Goal: Information Seeking & Learning: Find specific fact

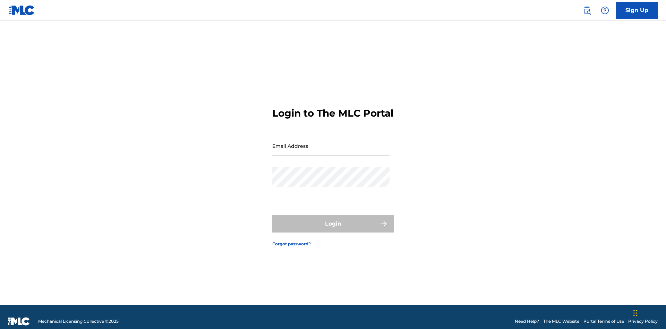
scroll to position [9, 0]
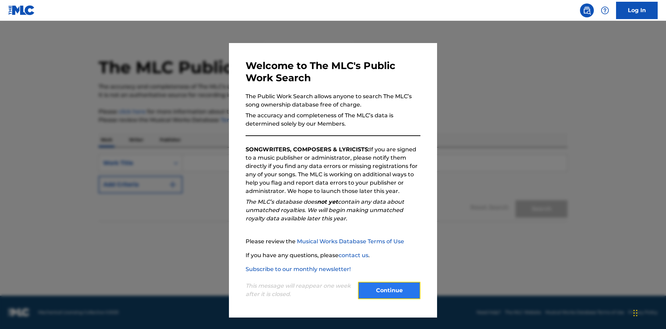
click at [389, 290] on button "Continue" at bounding box center [389, 290] width 62 height 17
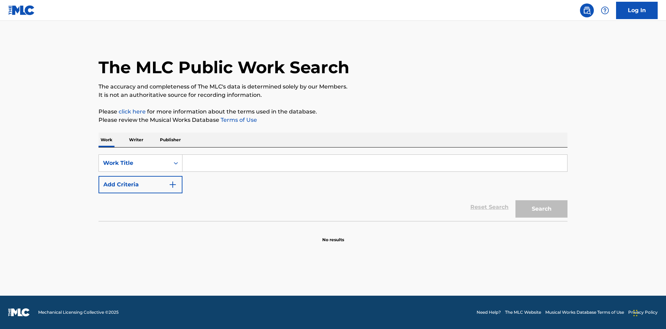
click at [375, 163] on input "Search Form" at bounding box center [374, 163] width 385 height 17
type input "MENEAME"
click at [542, 209] on button "Search" at bounding box center [542, 208] width 52 height 17
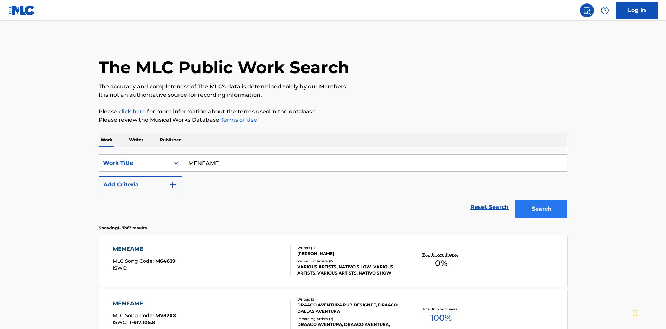
scroll to position [354, 0]
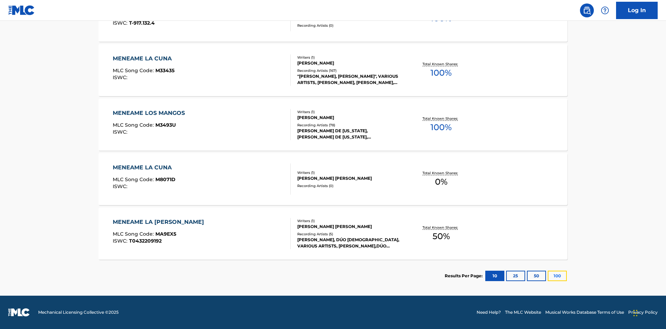
click at [548, 276] on button "100" at bounding box center [557, 276] width 19 height 10
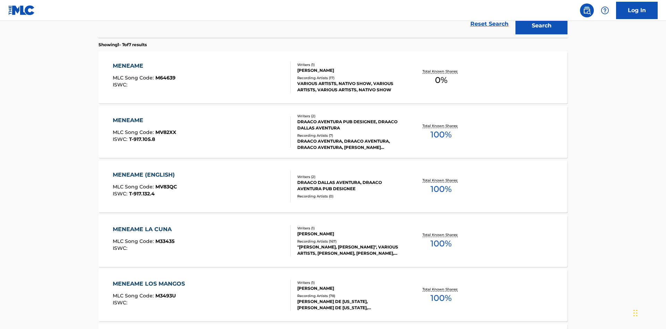
scroll to position [258, 0]
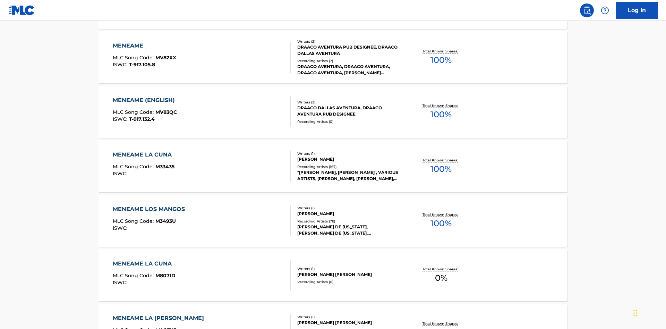
click at [144, 46] on div "MENEAME" at bounding box center [144, 46] width 63 height 8
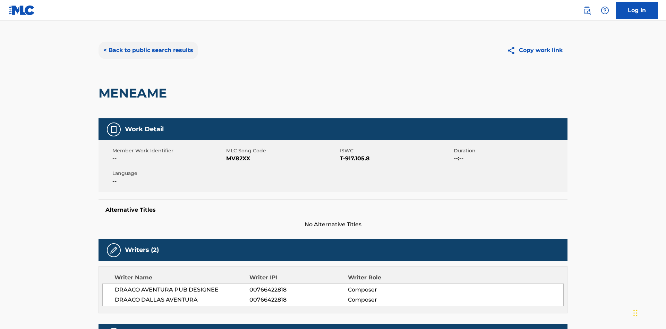
click at [147, 50] on button "< Back to public search results" at bounding box center [149, 50] width 100 height 17
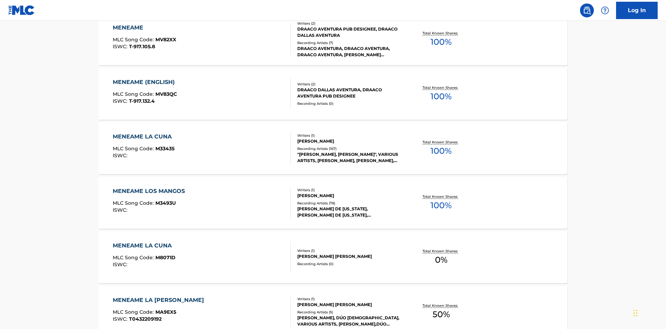
scroll to position [115, 0]
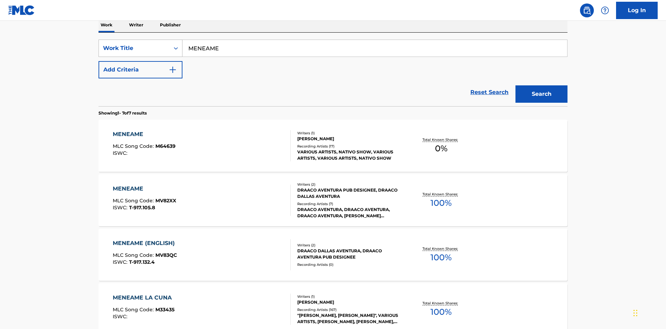
click at [134, 48] on div "Work Title" at bounding box center [134, 48] width 62 height 8
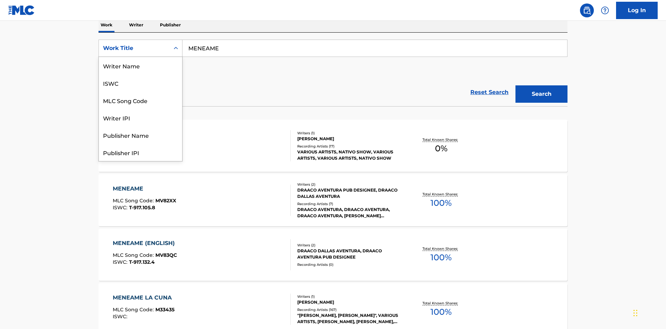
scroll to position [35, 0]
click at [141, 57] on div "ISWC" at bounding box center [140, 48] width 83 height 17
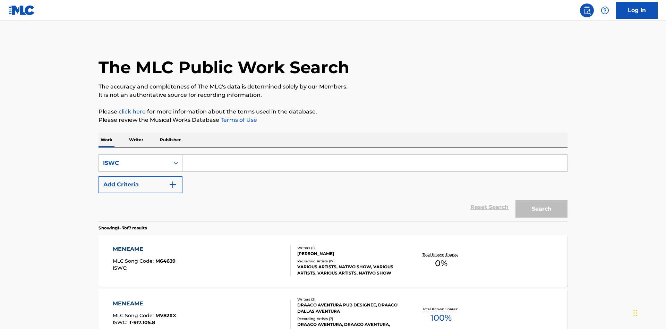
scroll to position [113, 0]
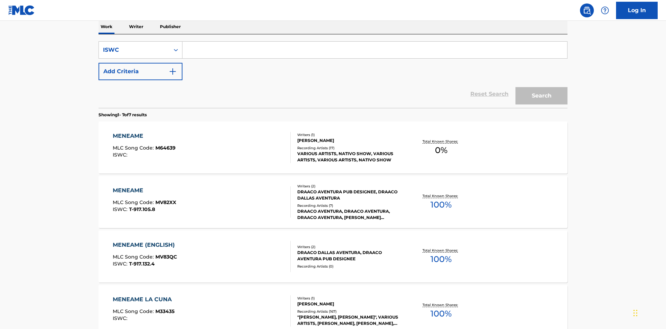
click at [375, 50] on input "Search Form" at bounding box center [374, 50] width 385 height 17
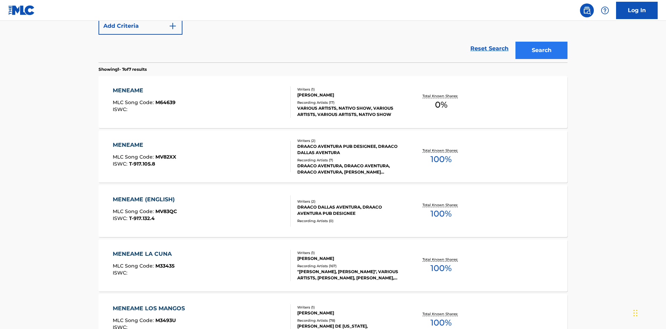
type input "T-917.105.8"
click at [542, 50] on button "Search" at bounding box center [542, 50] width 52 height 17
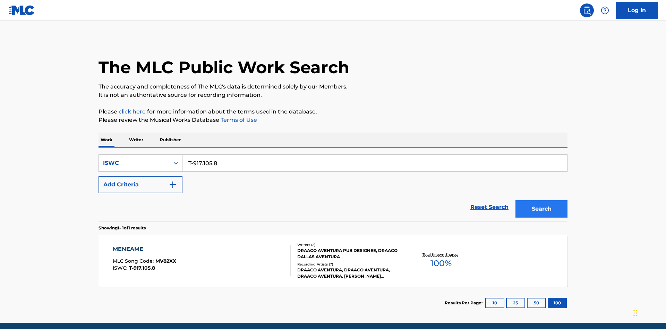
scroll to position [27, 0]
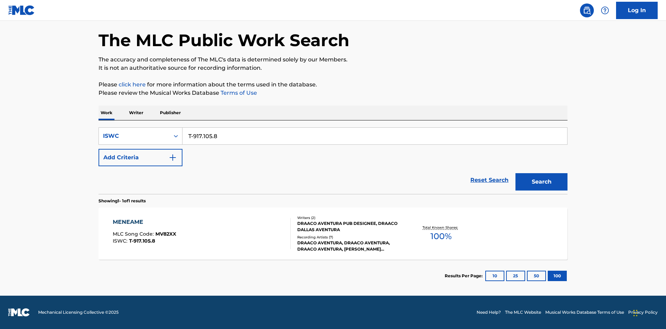
click at [144, 222] on div "MENEAME" at bounding box center [144, 222] width 63 height 8
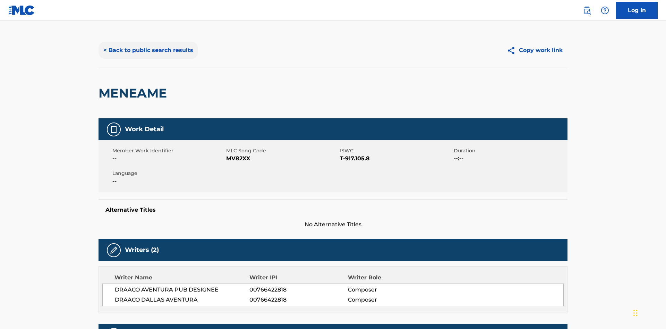
click at [147, 50] on button "< Back to public search results" at bounding box center [149, 50] width 100 height 17
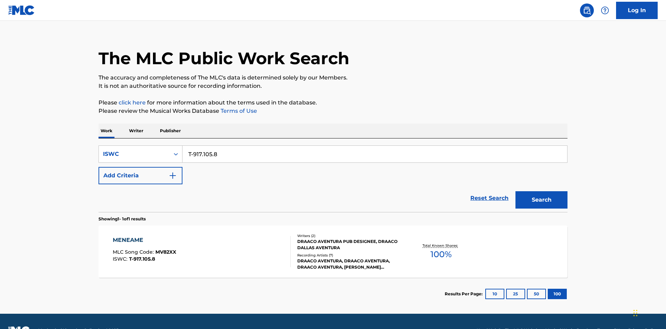
scroll to position [27, 0]
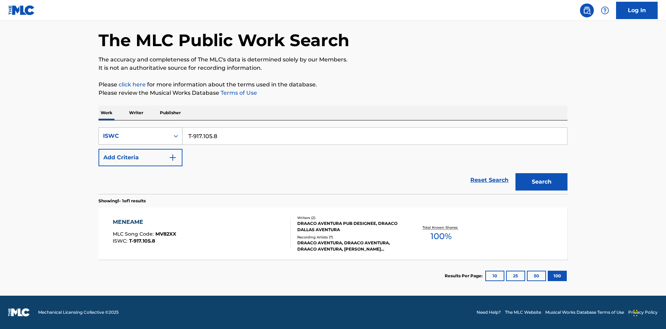
click at [134, 136] on div "ISWC" at bounding box center [134, 136] width 62 height 8
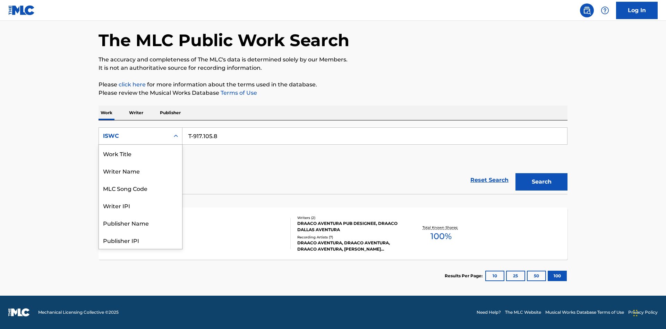
scroll to position [35, 0]
click at [141, 153] on div "MLC Song Code" at bounding box center [140, 153] width 83 height 17
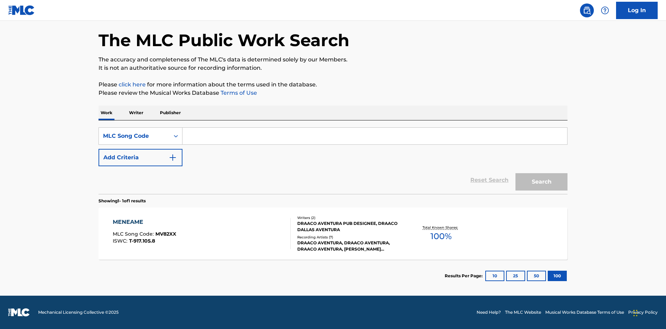
click at [375, 136] on input "Search Form" at bounding box center [374, 136] width 385 height 17
type input "MV82XX"
click at [542, 182] on button "Search" at bounding box center [542, 181] width 52 height 17
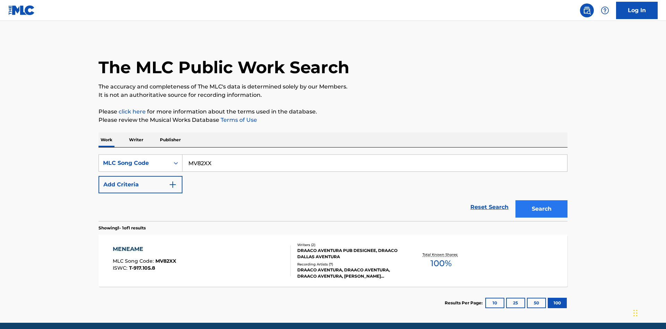
scroll to position [27, 0]
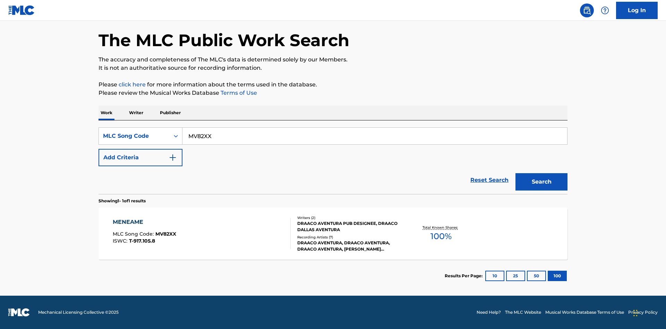
click at [144, 222] on div "MENEAME" at bounding box center [144, 222] width 63 height 8
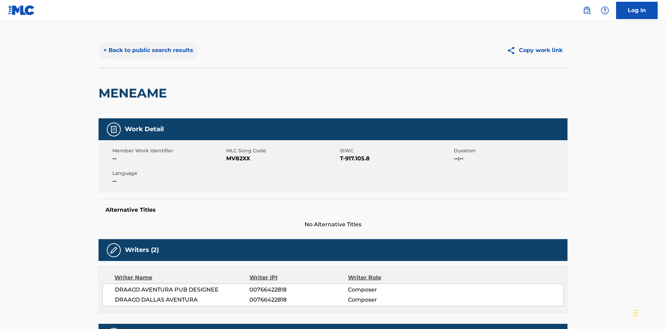
click at [147, 50] on button "< Back to public search results" at bounding box center [149, 50] width 100 height 17
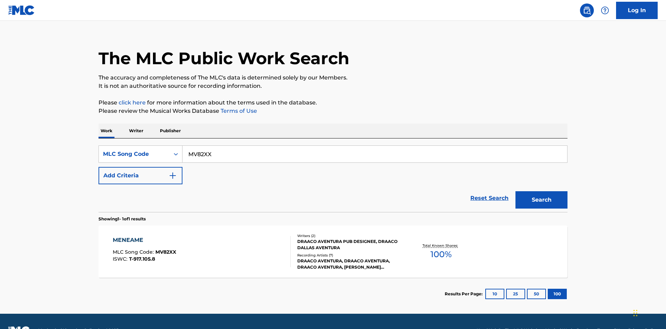
scroll to position [27, 0]
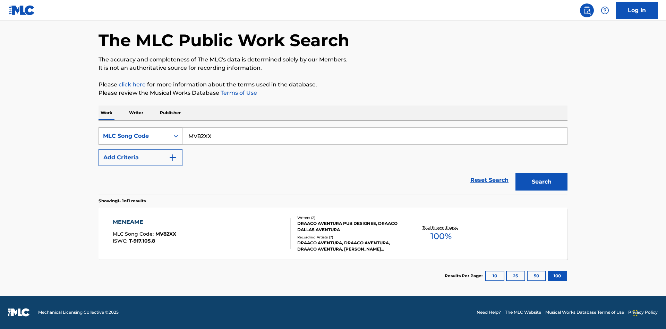
click at [134, 136] on div "MLC Song Code" at bounding box center [134, 136] width 62 height 8
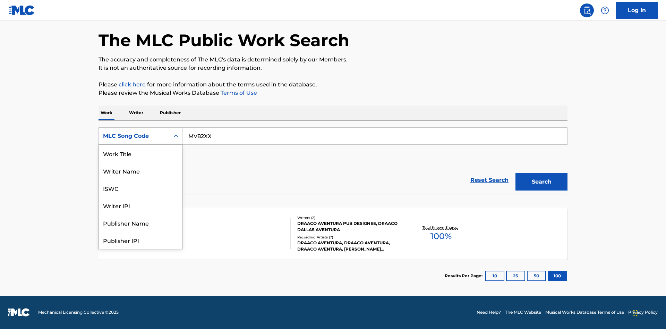
scroll to position [35, 0]
click at [141, 145] on div "Writer Name" at bounding box center [140, 135] width 83 height 17
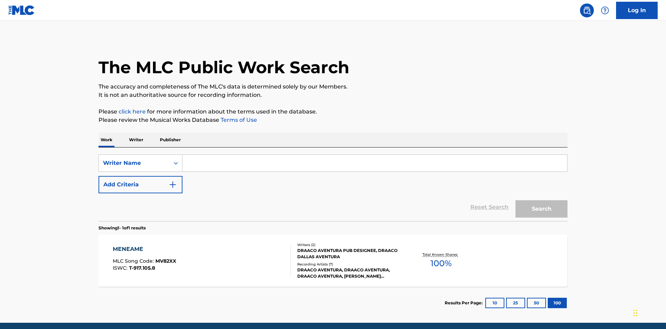
scroll to position [27, 0]
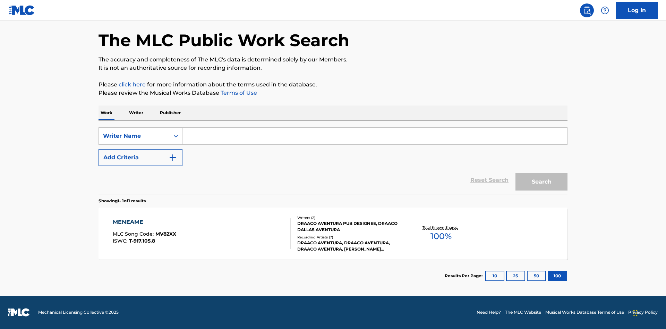
click at [375, 136] on input "Search Form" at bounding box center [374, 136] width 385 height 17
type input "DRAACO DALLAS AVENTURA"
click at [542, 182] on button "Search" at bounding box center [542, 181] width 52 height 17
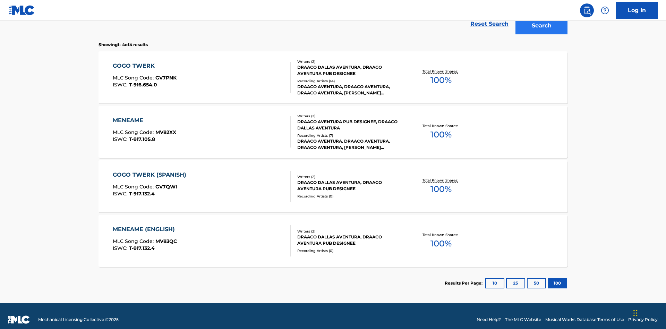
scroll to position [190, 0]
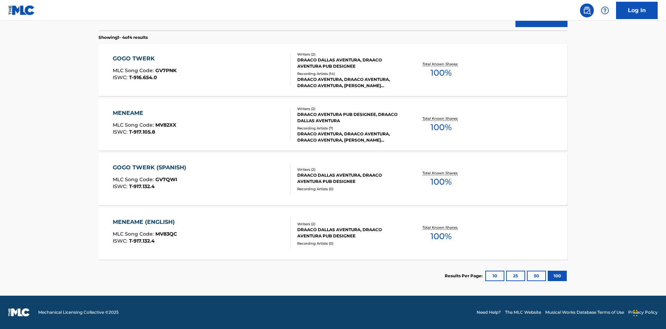
click at [144, 113] on div "MENEAME" at bounding box center [144, 113] width 63 height 8
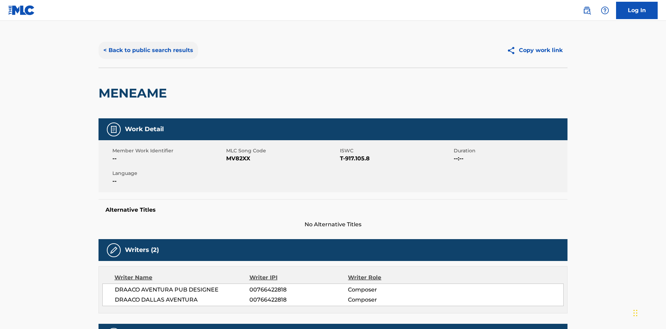
click at [147, 50] on button "< Back to public search results" at bounding box center [149, 50] width 100 height 17
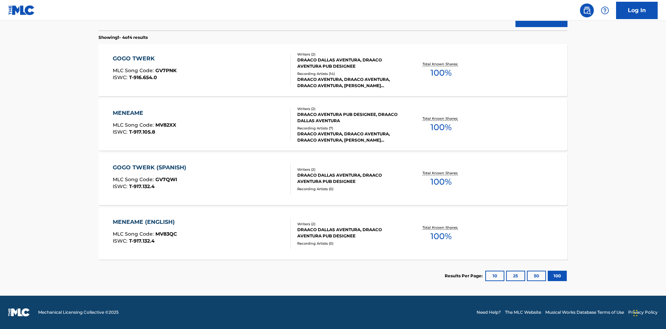
scroll to position [115, 0]
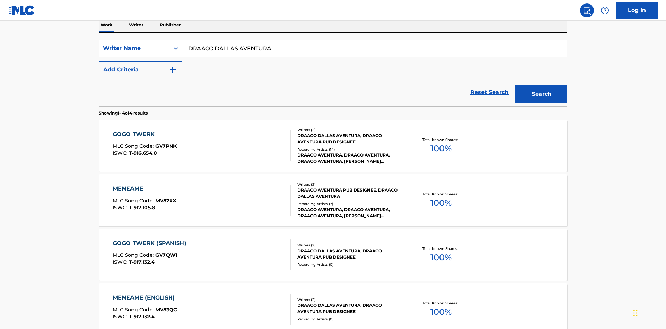
click at [134, 48] on div "Writer Name" at bounding box center [134, 48] width 62 height 8
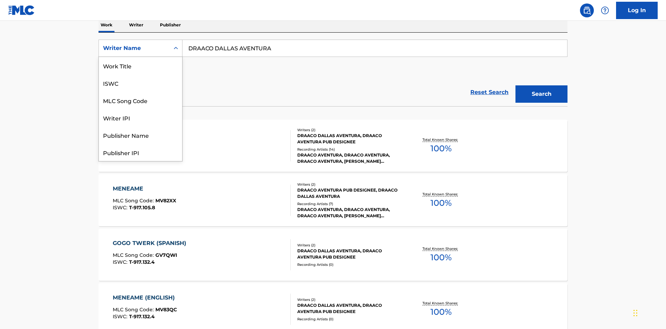
scroll to position [35, 0]
click at [141, 83] on div "Writer IPI" at bounding box center [140, 82] width 83 height 17
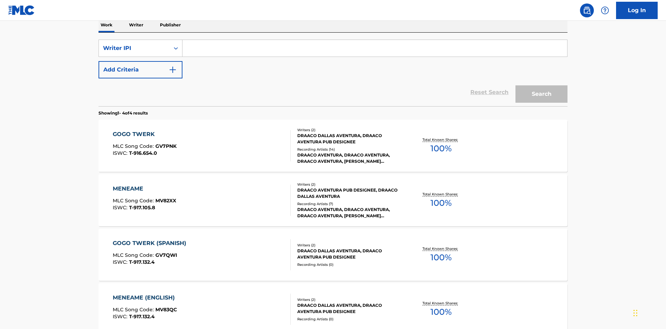
scroll to position [113, 0]
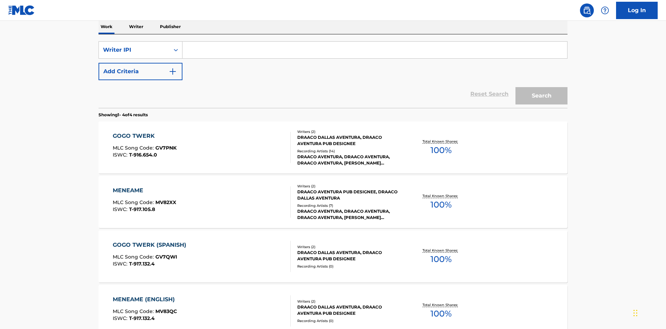
click at [375, 50] on input "Search Form" at bounding box center [374, 50] width 385 height 17
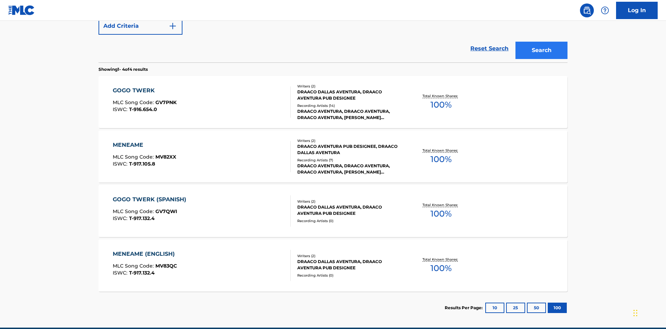
type input "00766422818"
click at [542, 50] on button "Search" at bounding box center [542, 50] width 52 height 17
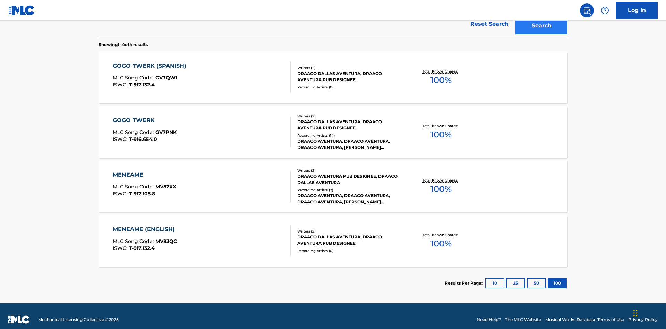
scroll to position [190, 0]
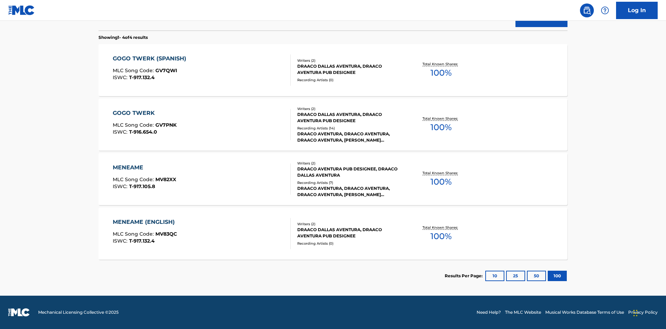
click at [144, 168] on div "MENEAME" at bounding box center [144, 167] width 63 height 8
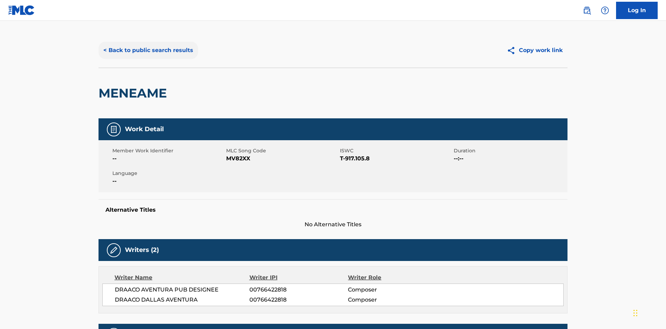
click at [147, 50] on button "< Back to public search results" at bounding box center [149, 50] width 100 height 17
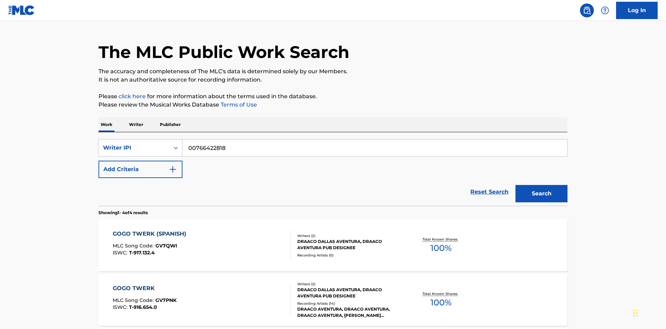
scroll to position [57, 0]
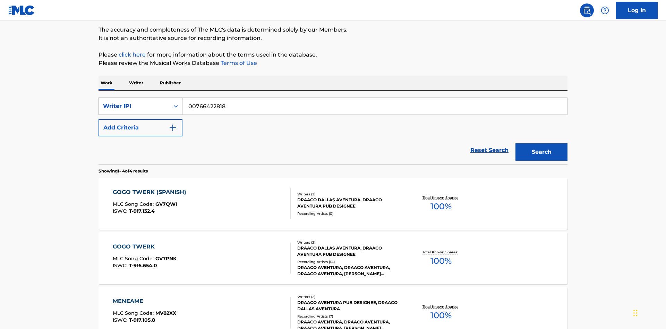
click at [134, 106] on div "Writer IPI" at bounding box center [134, 106] width 62 height 8
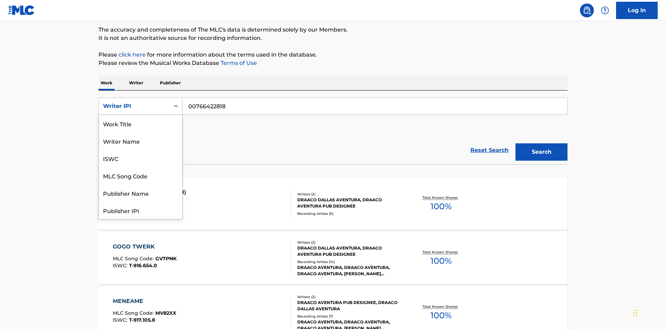
scroll to position [35, 0]
click at [141, 158] on div "Publisher Name" at bounding box center [140, 158] width 83 height 17
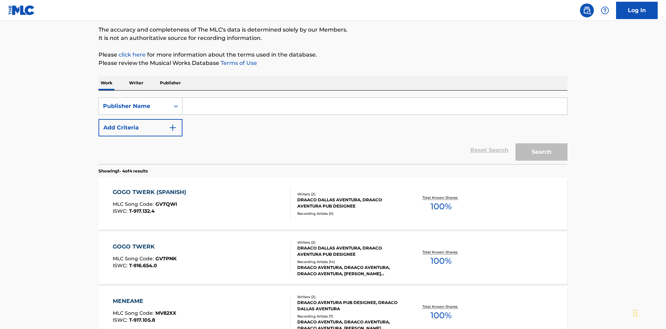
scroll to position [113, 0]
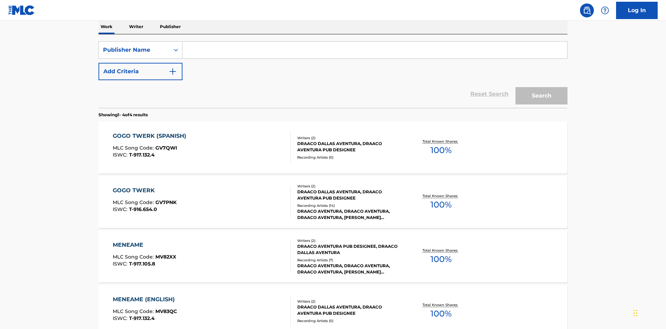
click at [375, 50] on input "Search Form" at bounding box center [374, 50] width 385 height 17
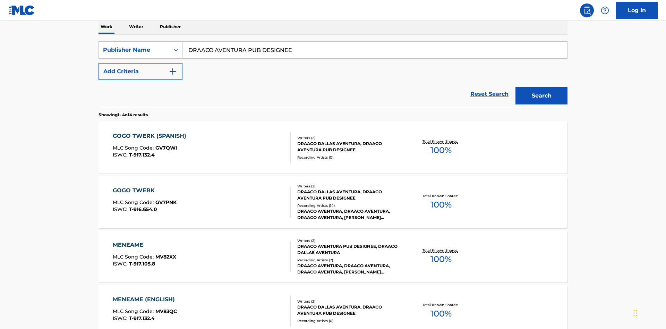
scroll to position [159, 0]
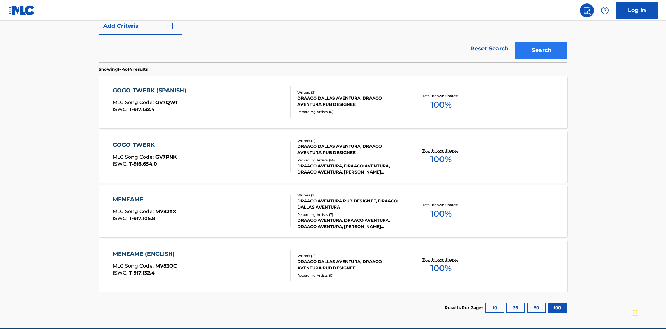
type input "DRAACO AVENTURA PUB DESIGNEE"
click at [542, 50] on button "Search" at bounding box center [542, 50] width 52 height 17
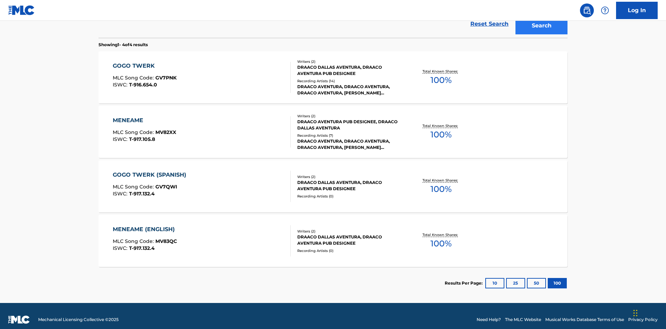
scroll to position [190, 0]
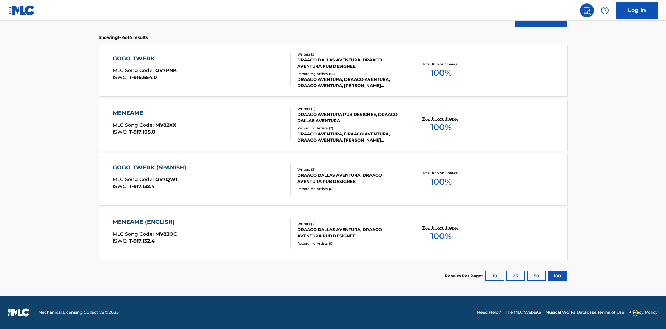
click at [144, 113] on div "MENEAME" at bounding box center [144, 113] width 63 height 8
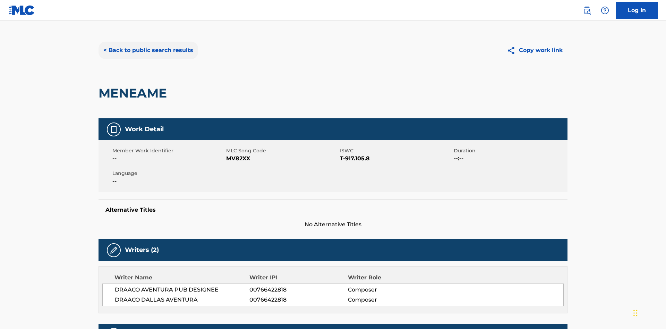
click at [147, 50] on button "< Back to public search results" at bounding box center [149, 50] width 100 height 17
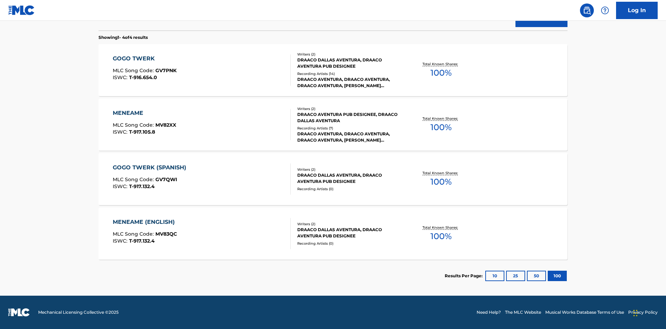
scroll to position [115, 0]
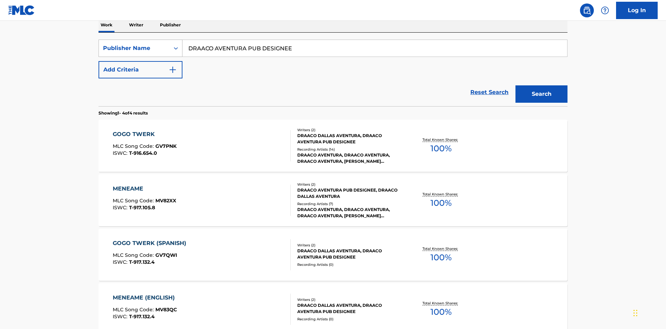
click at [134, 48] on div "Publisher Name" at bounding box center [134, 48] width 62 height 8
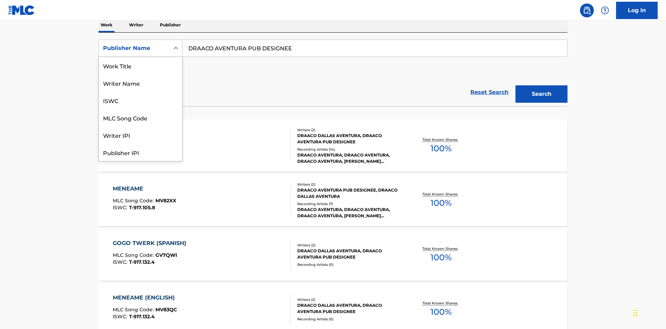
scroll to position [35, 0]
click at [141, 118] on div "Publisher IPI" at bounding box center [140, 117] width 83 height 17
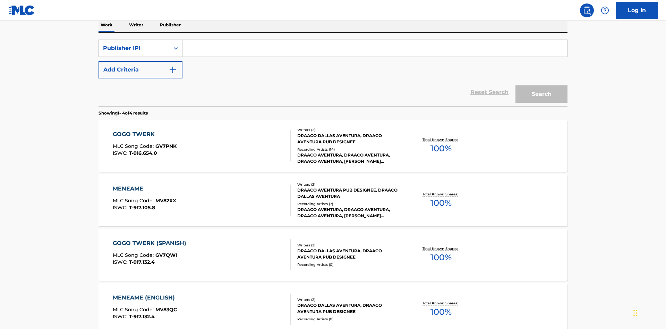
scroll to position [113, 0]
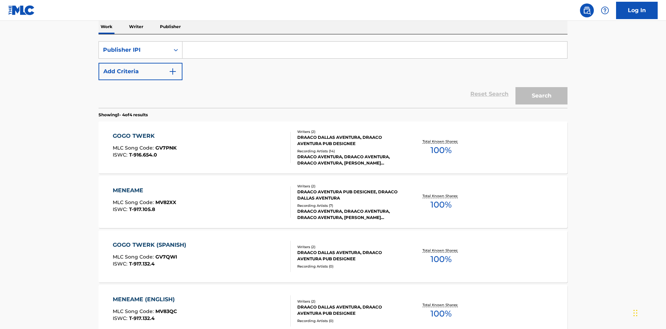
click at [375, 50] on input "Search Form" at bounding box center [374, 50] width 385 height 17
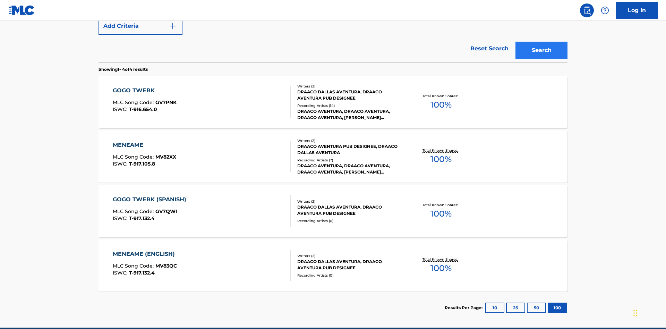
type input "00766422818"
click at [542, 50] on button "Search" at bounding box center [542, 50] width 52 height 17
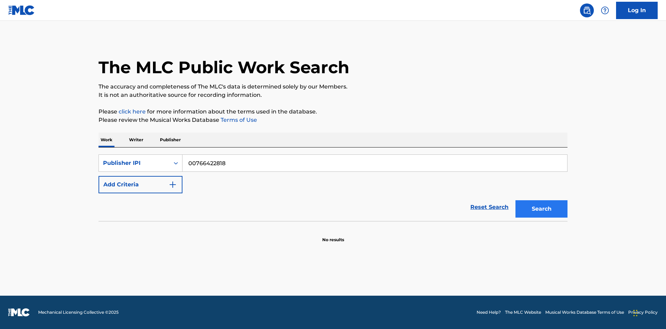
scroll to position [0, 0]
